Goal: Transaction & Acquisition: Purchase product/service

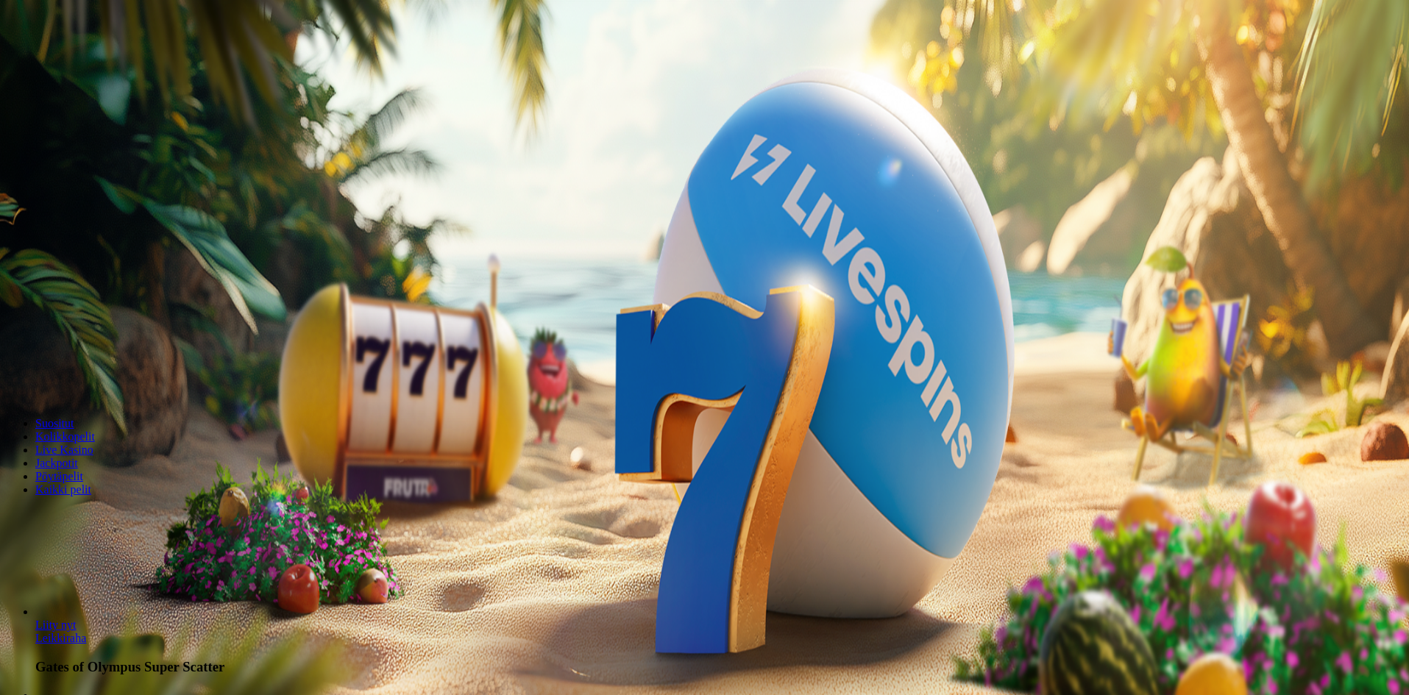
click at [88, 59] on span "Kirjaudu" at bounding box center [102, 53] width 36 height 11
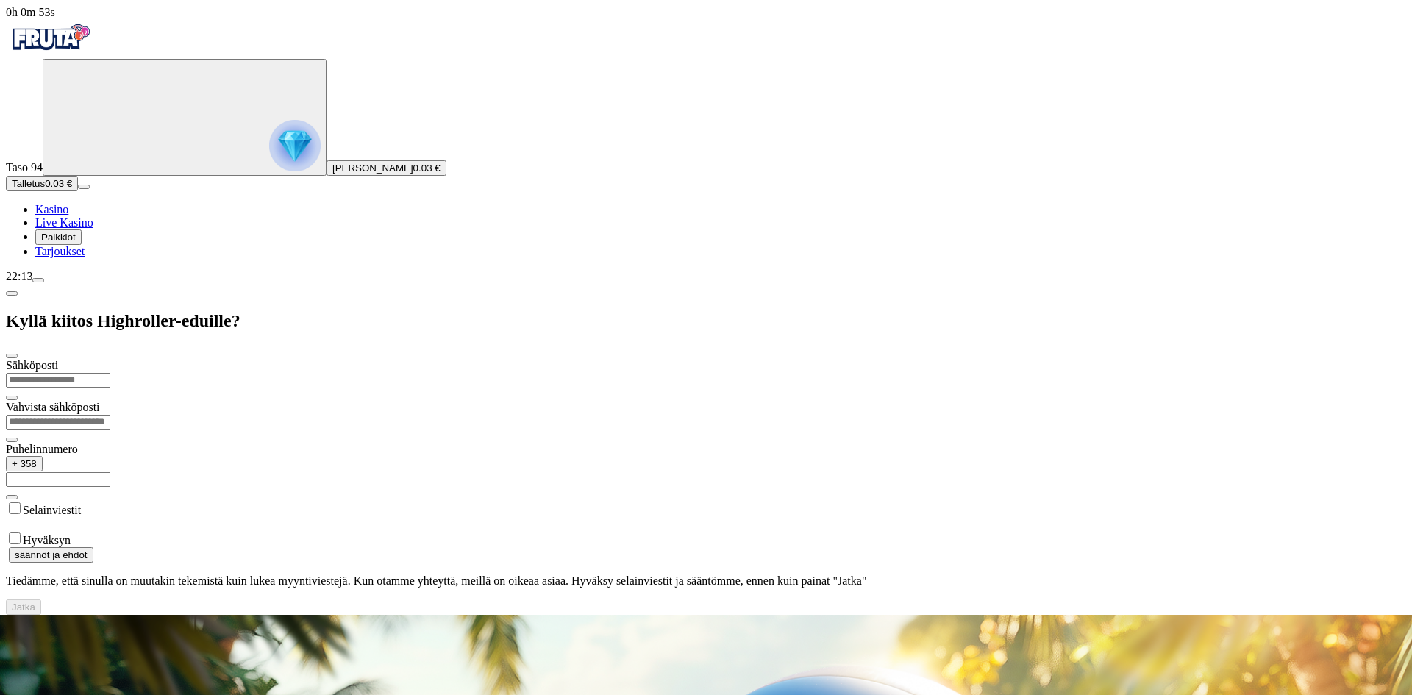
click at [68, 39] on img "Primary" at bounding box center [50, 37] width 88 height 37
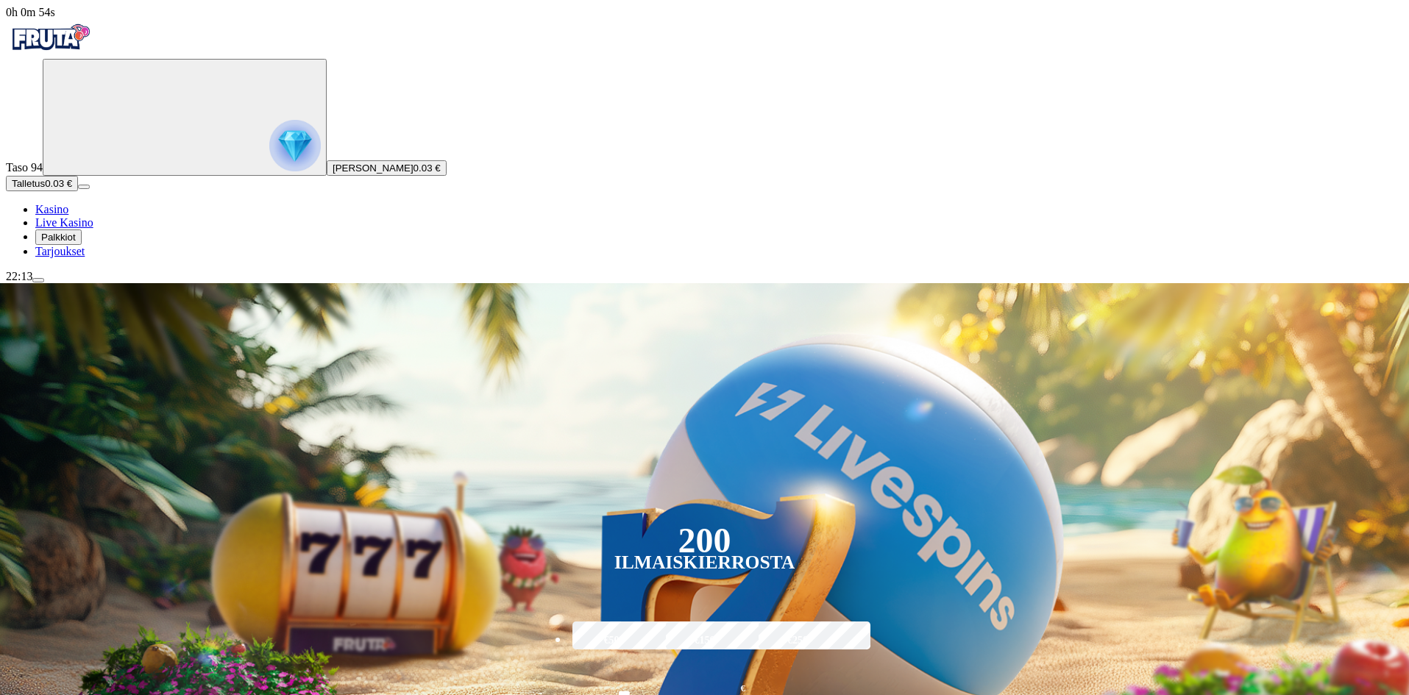
click at [85, 132] on circle "Primary" at bounding box center [159, 116] width 150 height 150
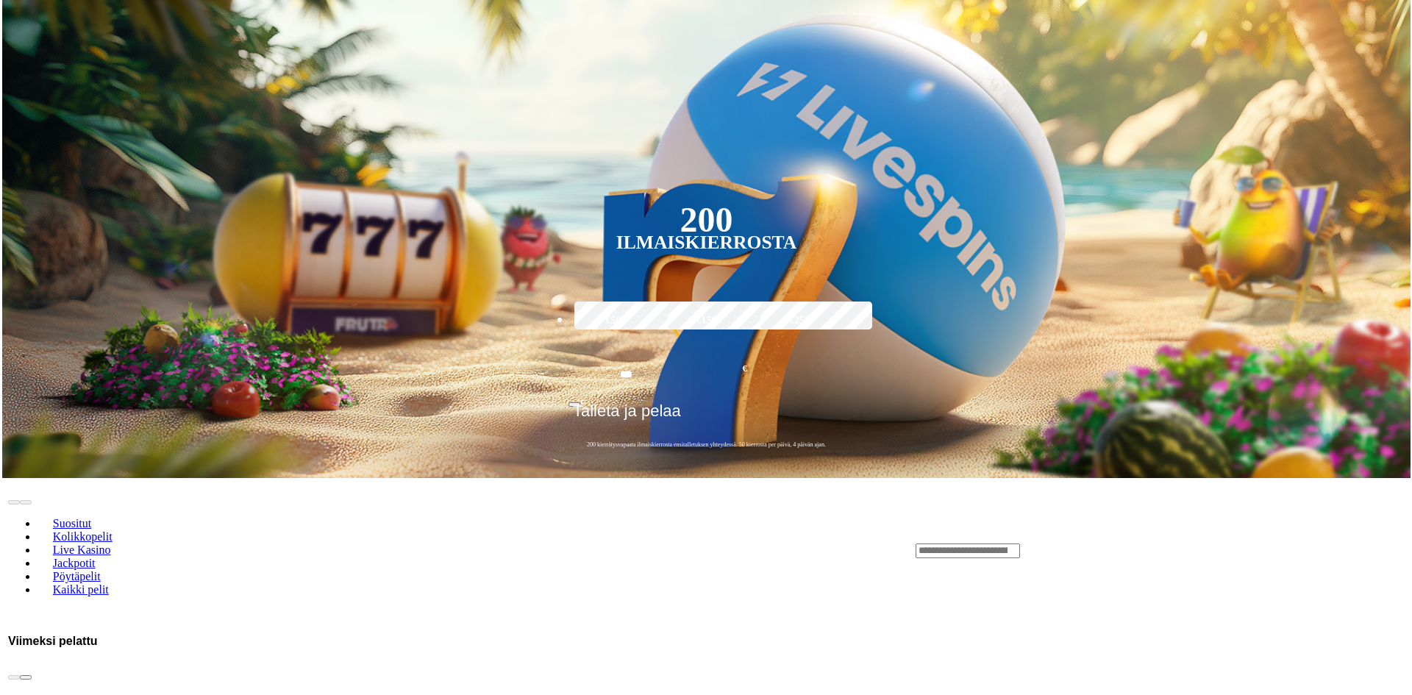
scroll to position [792, 0]
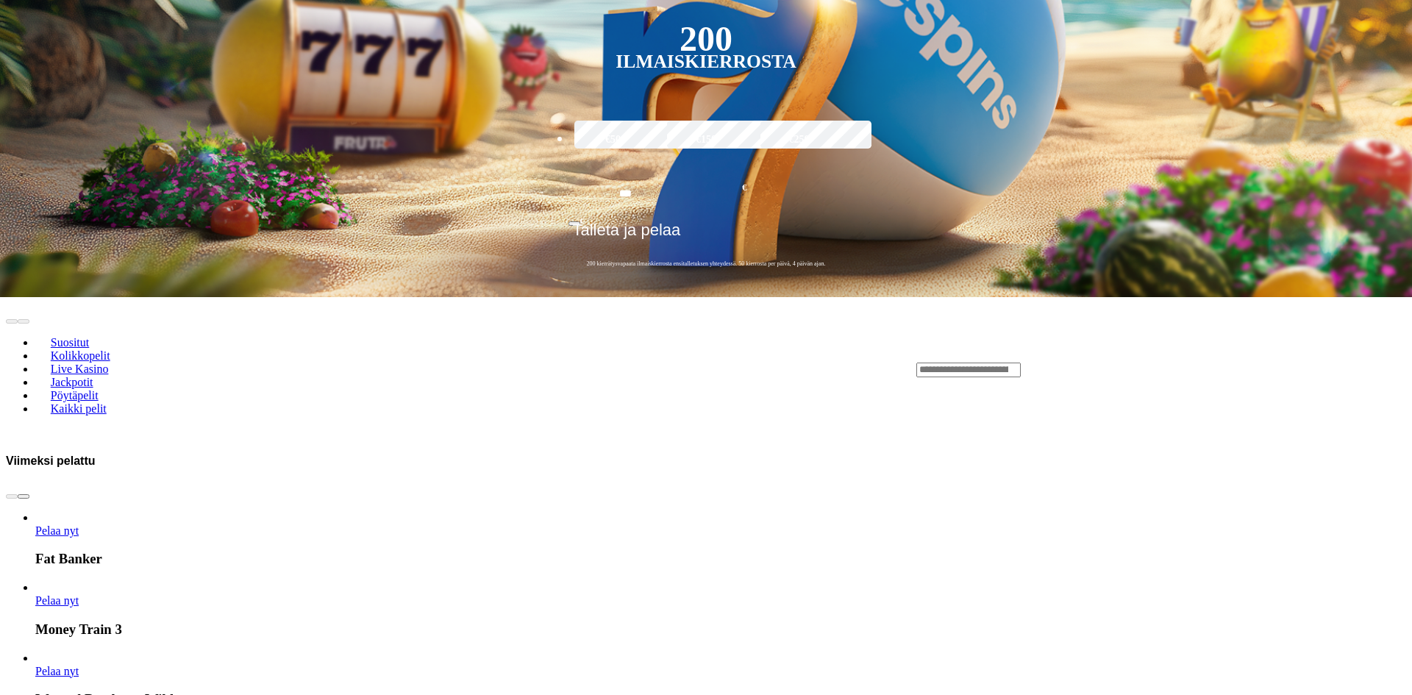
drag, startPoint x: 251, startPoint y: 114, endPoint x: 121, endPoint y: 102, distance: 130.0
type input "**"
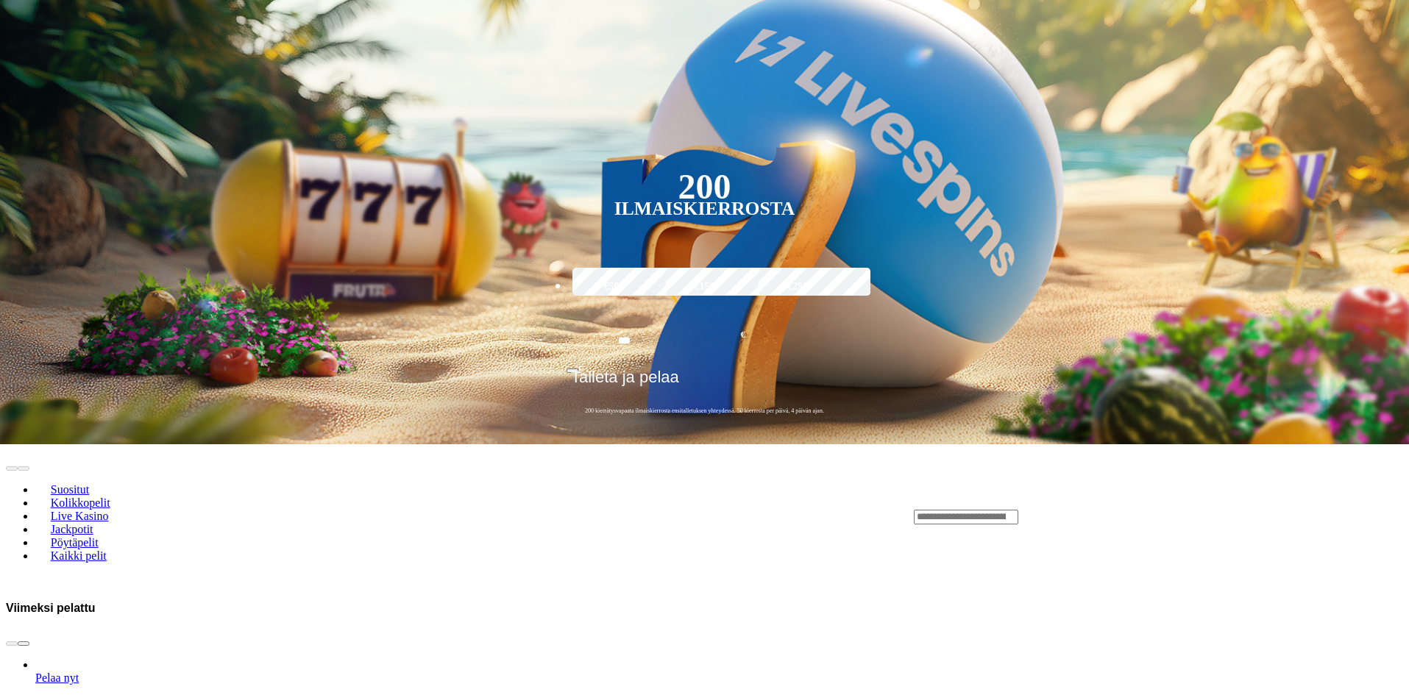
scroll to position [368, 0]
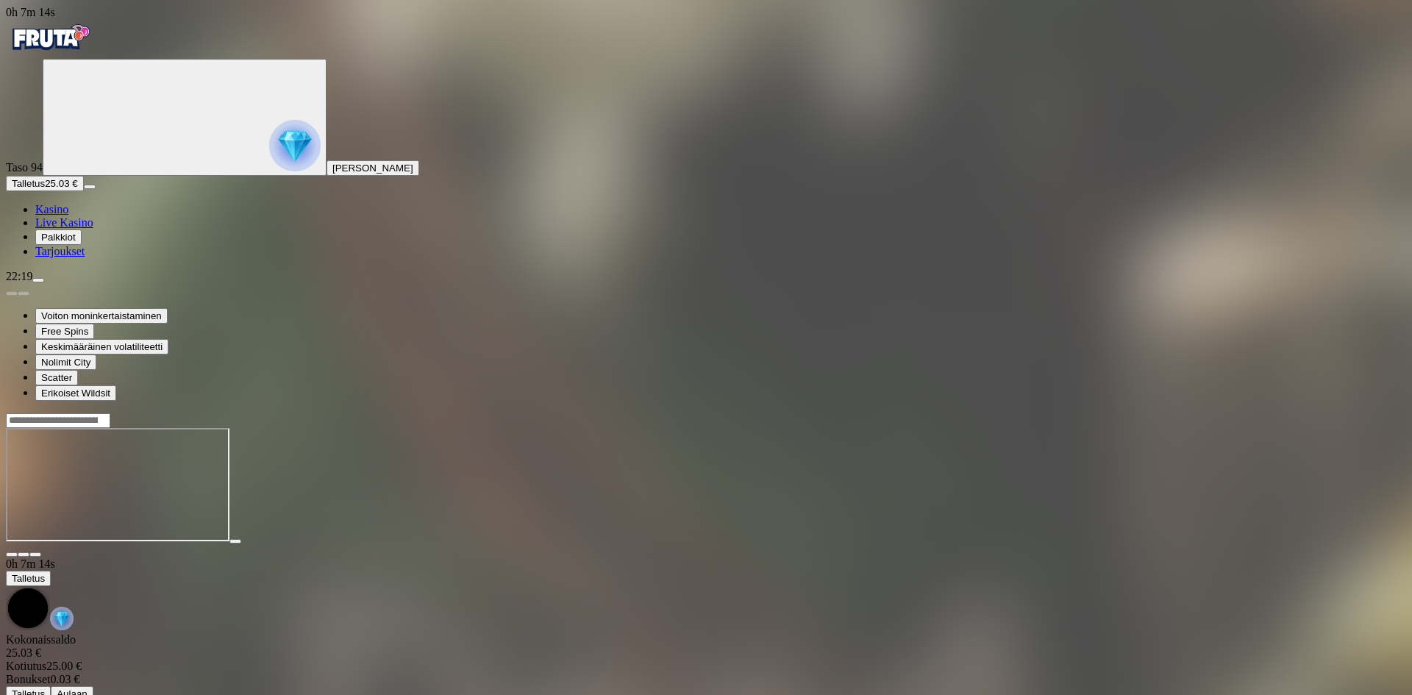
click at [84, 191] on button "Talletus 25.03 €" at bounding box center [45, 183] width 78 height 15
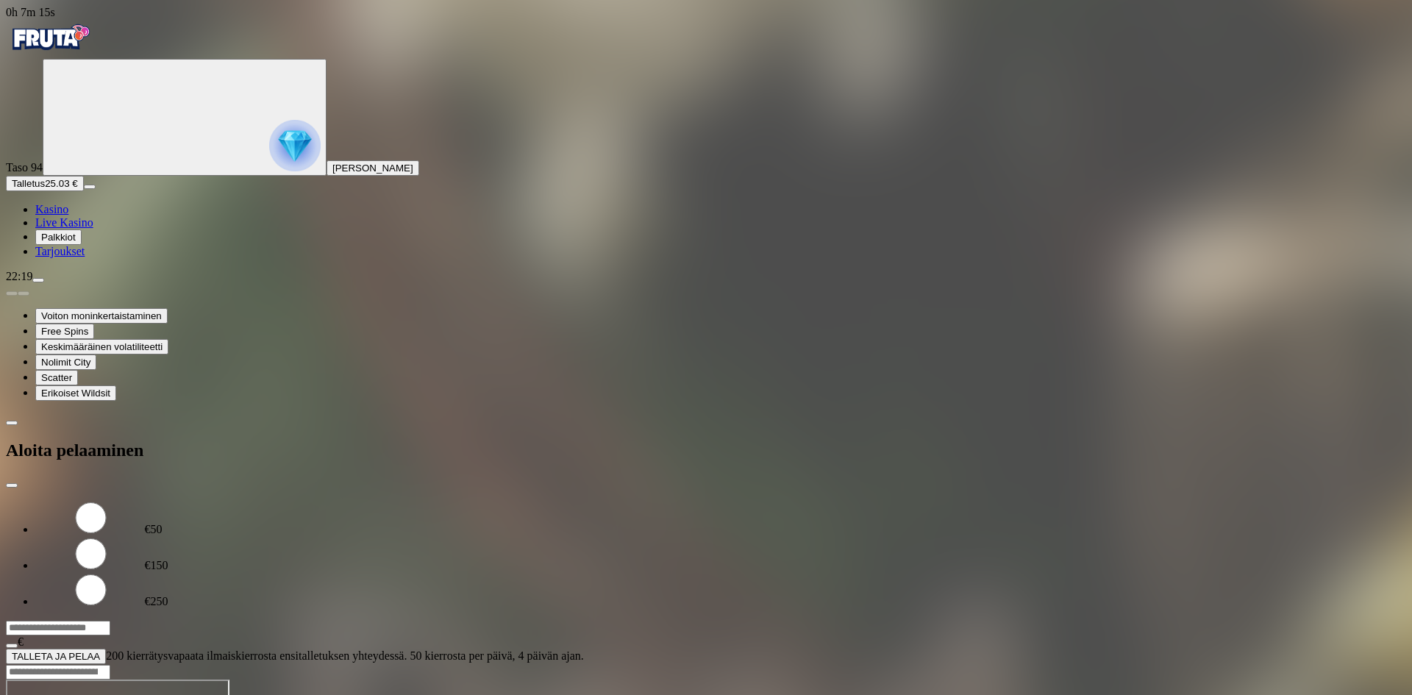
drag, startPoint x: 268, startPoint y: 126, endPoint x: 92, endPoint y: 107, distance: 177.6
click at [102, 118] on div "0h 7m 15s Taso 94 [PERSON_NAME] 25.03 € Kasino Live Kasino Palkkiot Tarjoukset …" at bounding box center [706, 335] width 1401 height 658
type input "**"
click at [100, 651] on span "TALLETA JA PELAA" at bounding box center [56, 656] width 88 height 11
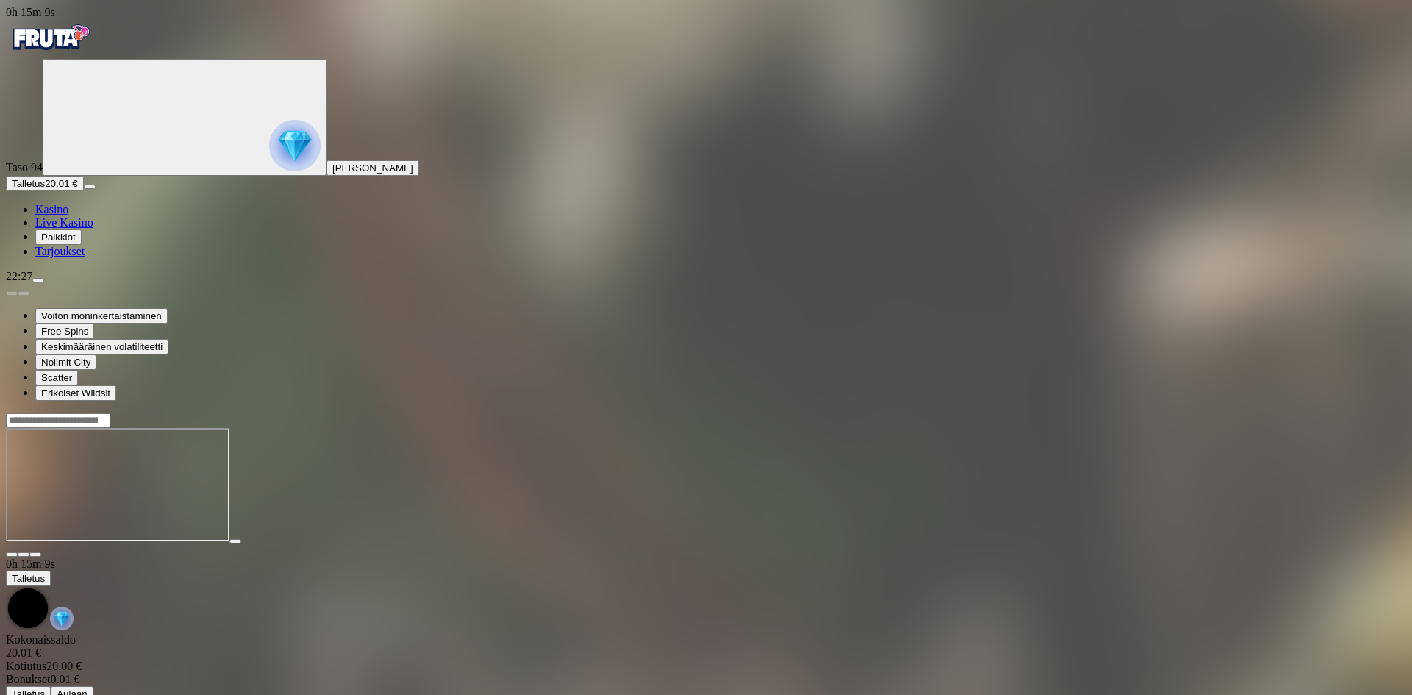
click at [45, 189] on span "Talletus" at bounding box center [28, 183] width 33 height 11
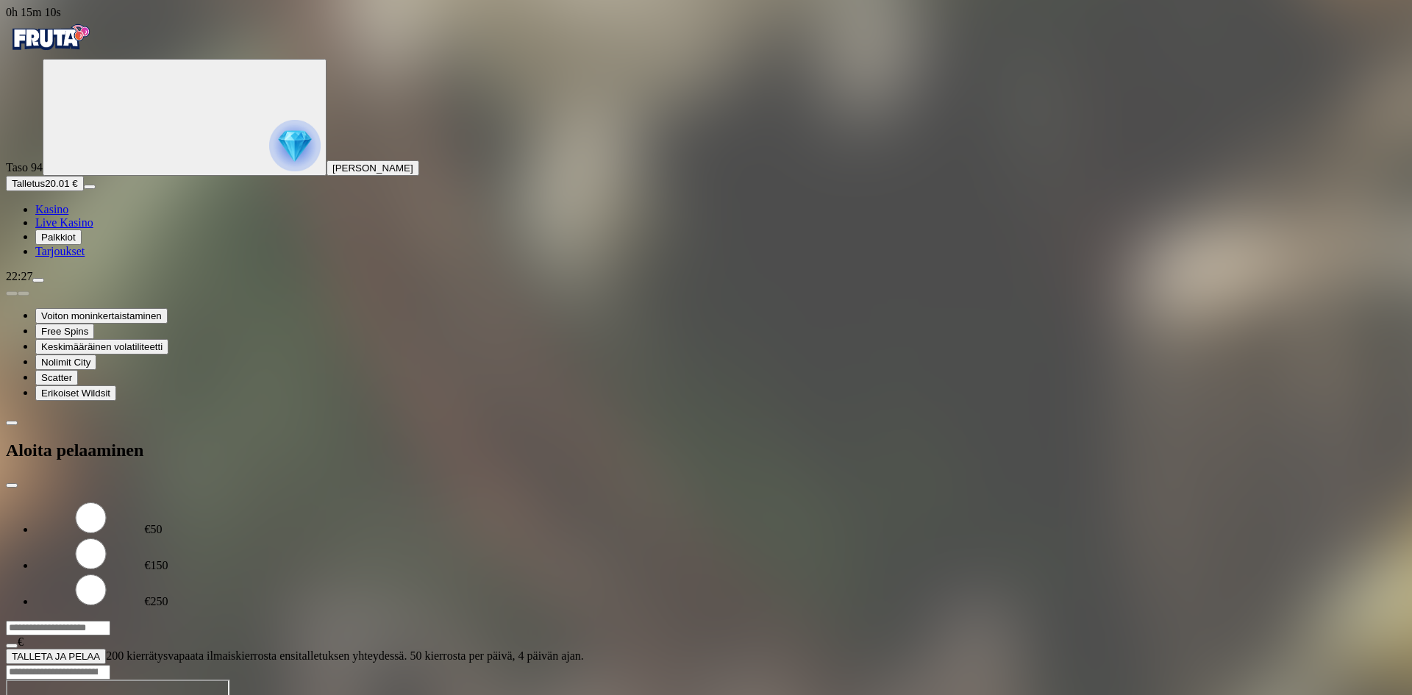
drag, startPoint x: 295, startPoint y: 117, endPoint x: 157, endPoint y: 104, distance: 138.9
click at [157, 104] on div "0h 15m 10s Taso 94 [PERSON_NAME] 20.01 € Kasino Live Kasino Palkkiot Tarjoukset…" at bounding box center [706, 335] width 1401 height 658
type input "**"
click at [106, 649] on button "TALLETA JA PELAA" at bounding box center [56, 656] width 100 height 15
